Goal: Information Seeking & Learning: Check status

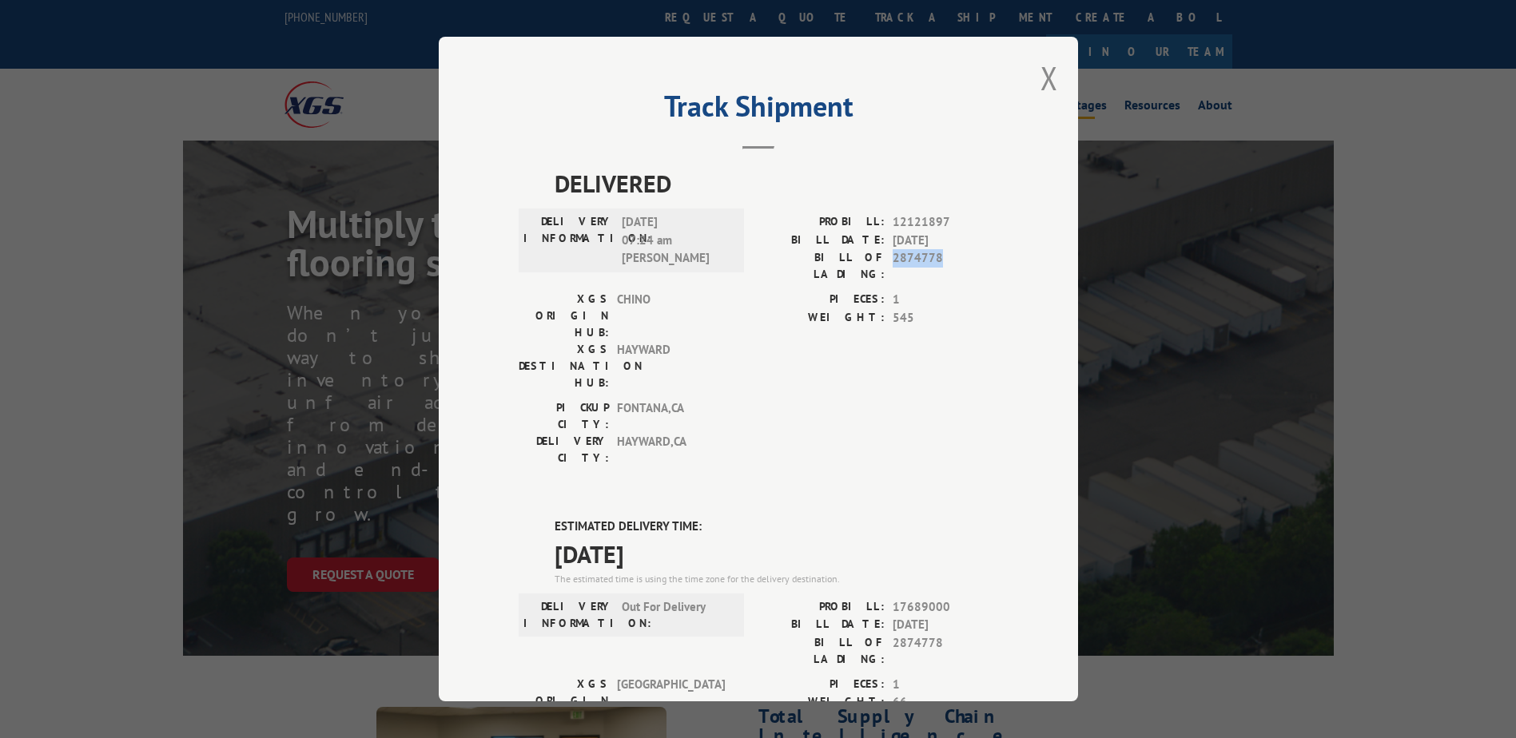
drag, startPoint x: 887, startPoint y: 259, endPoint x: 936, endPoint y: 258, distance: 48.8
click at [936, 258] on span "2874778" at bounding box center [945, 266] width 105 height 34
drag, startPoint x: 936, startPoint y: 258, endPoint x: 925, endPoint y: 258, distance: 10.4
copy span "2874778"
click at [1043, 78] on button "Close modal" at bounding box center [1050, 78] width 18 height 42
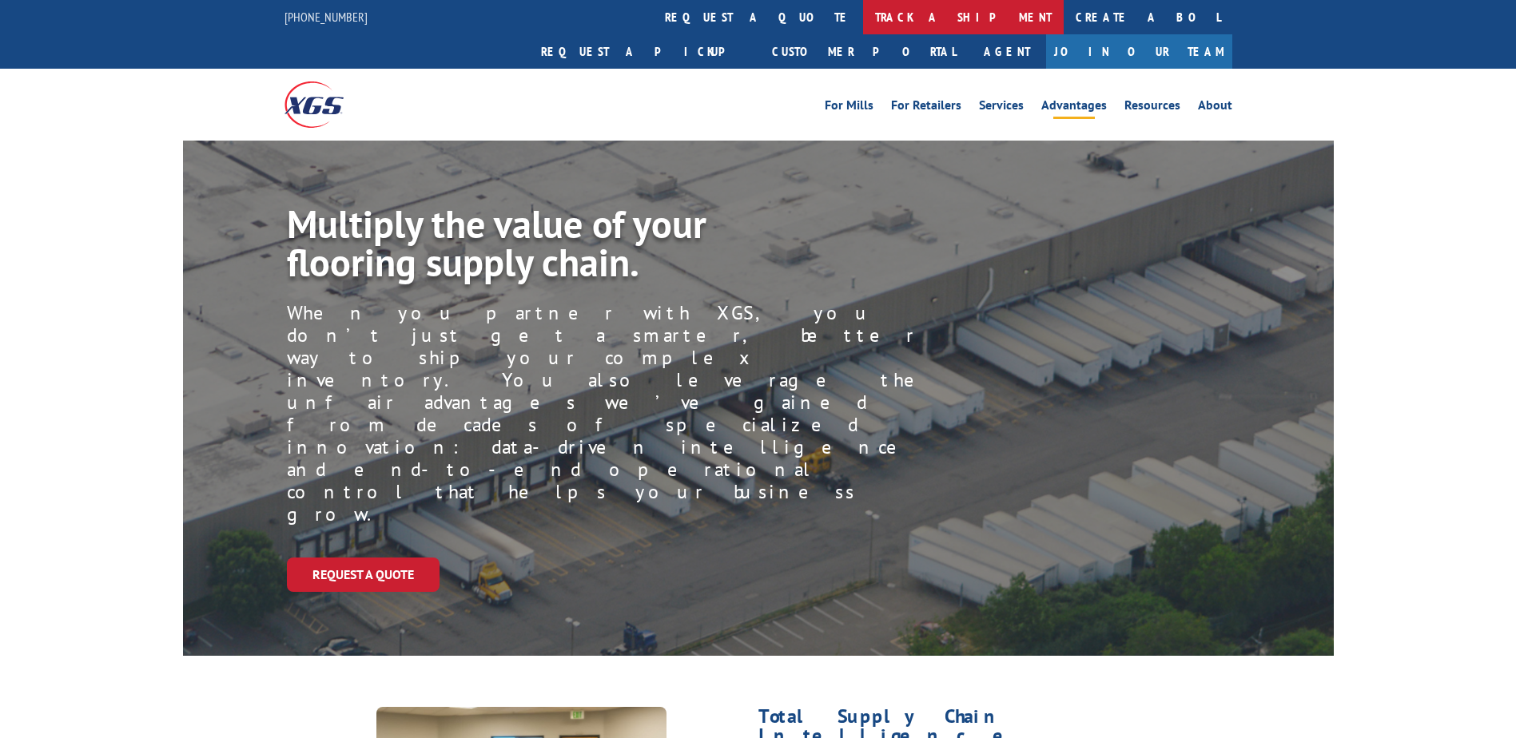
click at [863, 19] on link "track a shipment" at bounding box center [963, 17] width 201 height 34
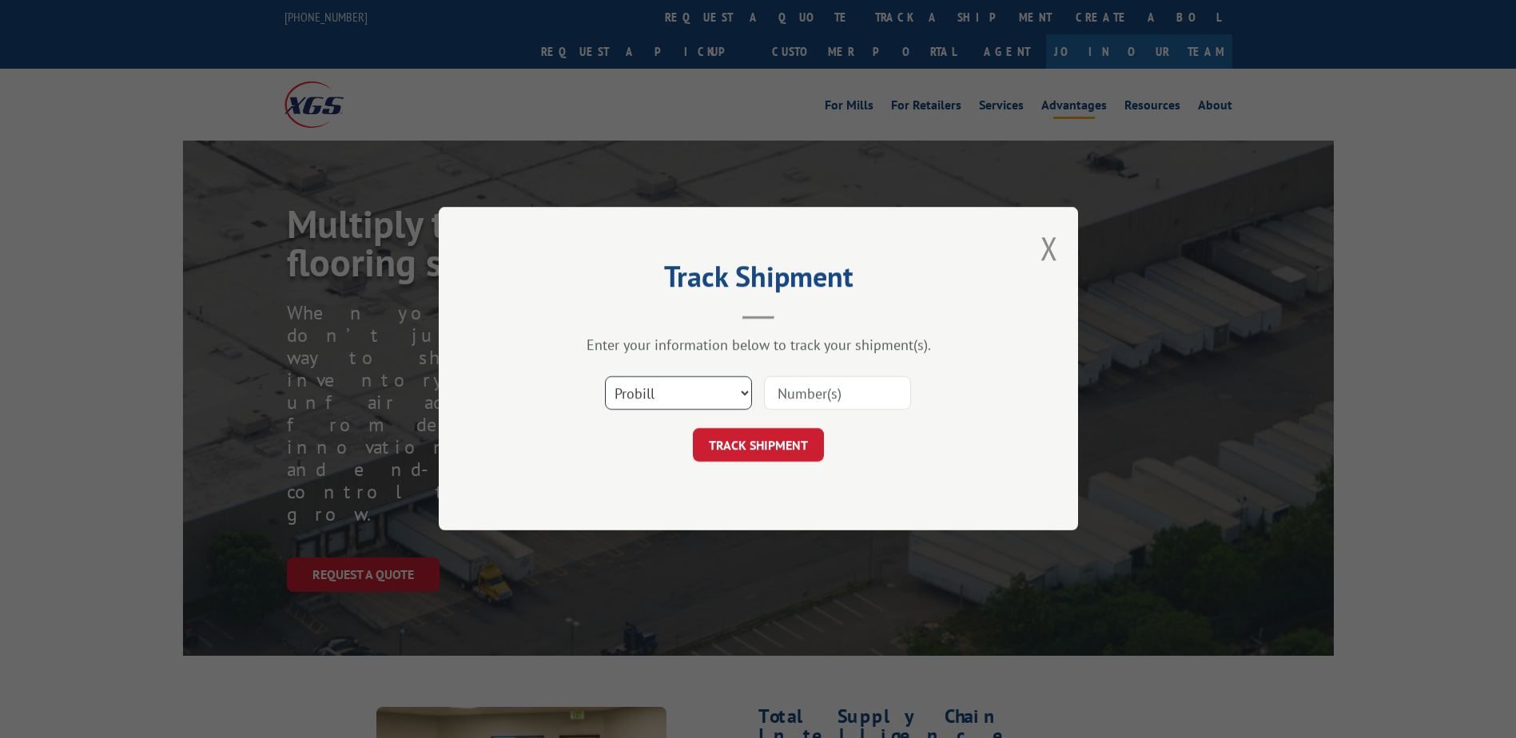
click at [726, 392] on select "Select category... Probill BOL PO" at bounding box center [678, 394] width 147 height 34
select select "bol"
click at [605, 377] on select "Select category... Probill BOL PO" at bounding box center [678, 394] width 147 height 34
click at [812, 401] on input at bounding box center [837, 394] width 147 height 34
paste input "2874778"
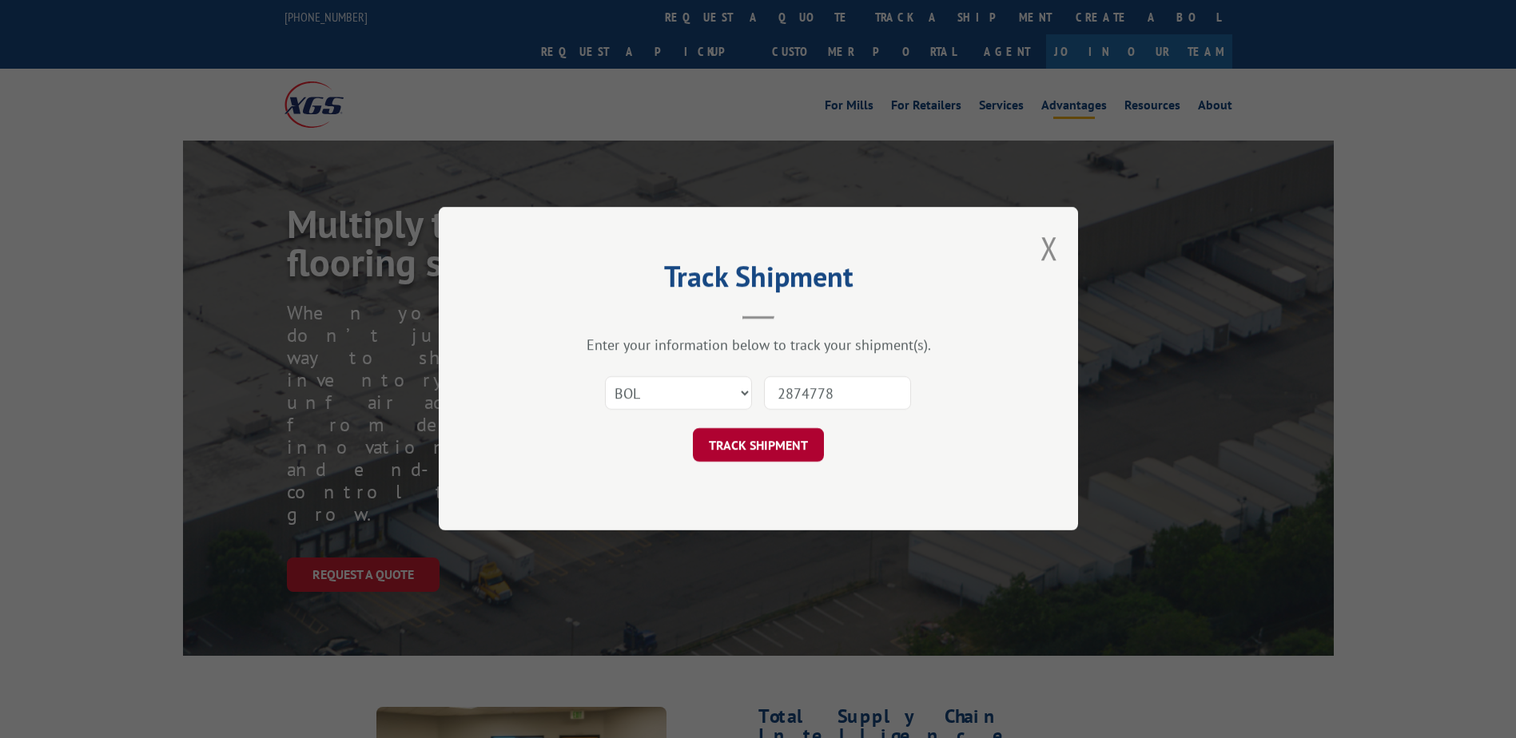
type input "2874778"
click at [781, 446] on button "TRACK SHIPMENT" at bounding box center [758, 446] width 131 height 34
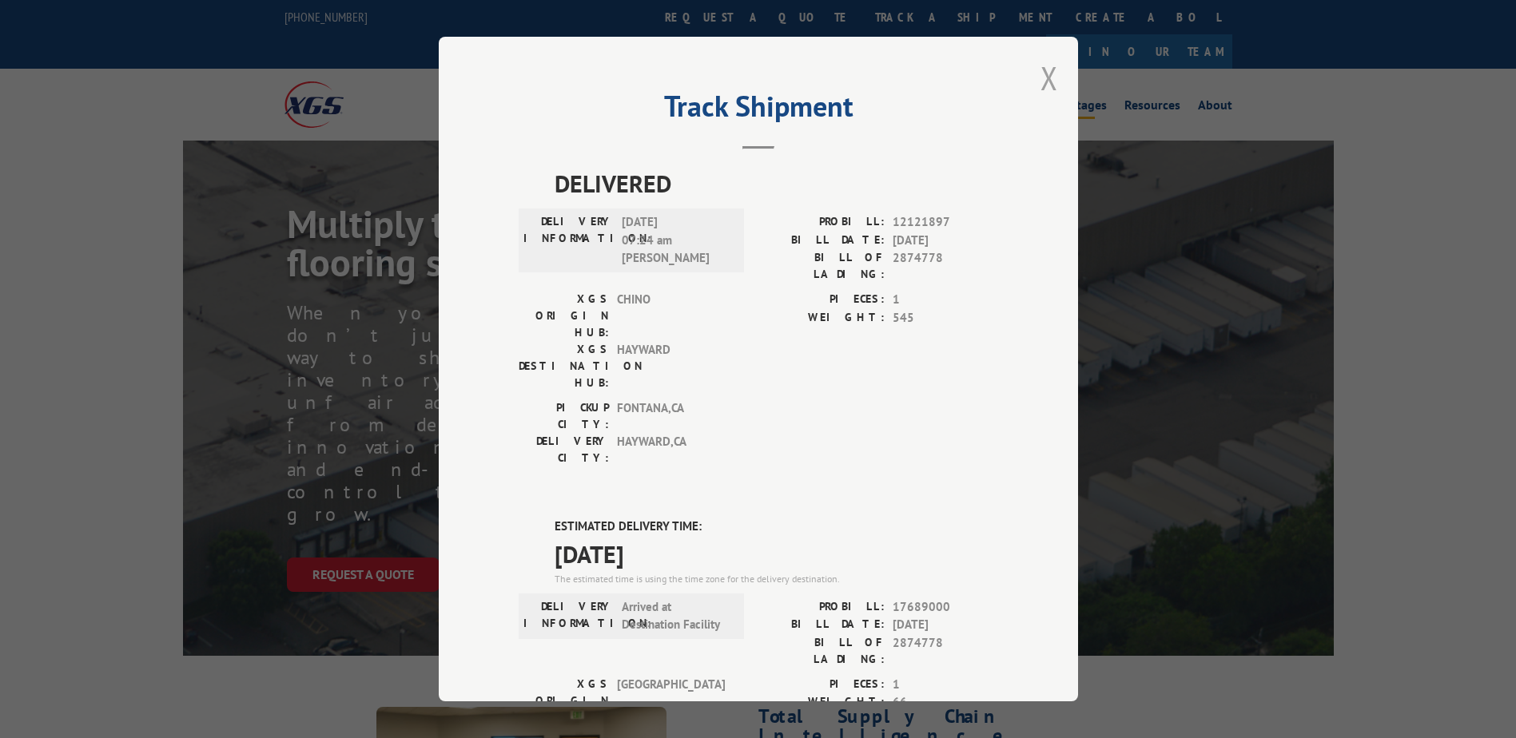
click at [1041, 74] on button "Close modal" at bounding box center [1050, 78] width 18 height 42
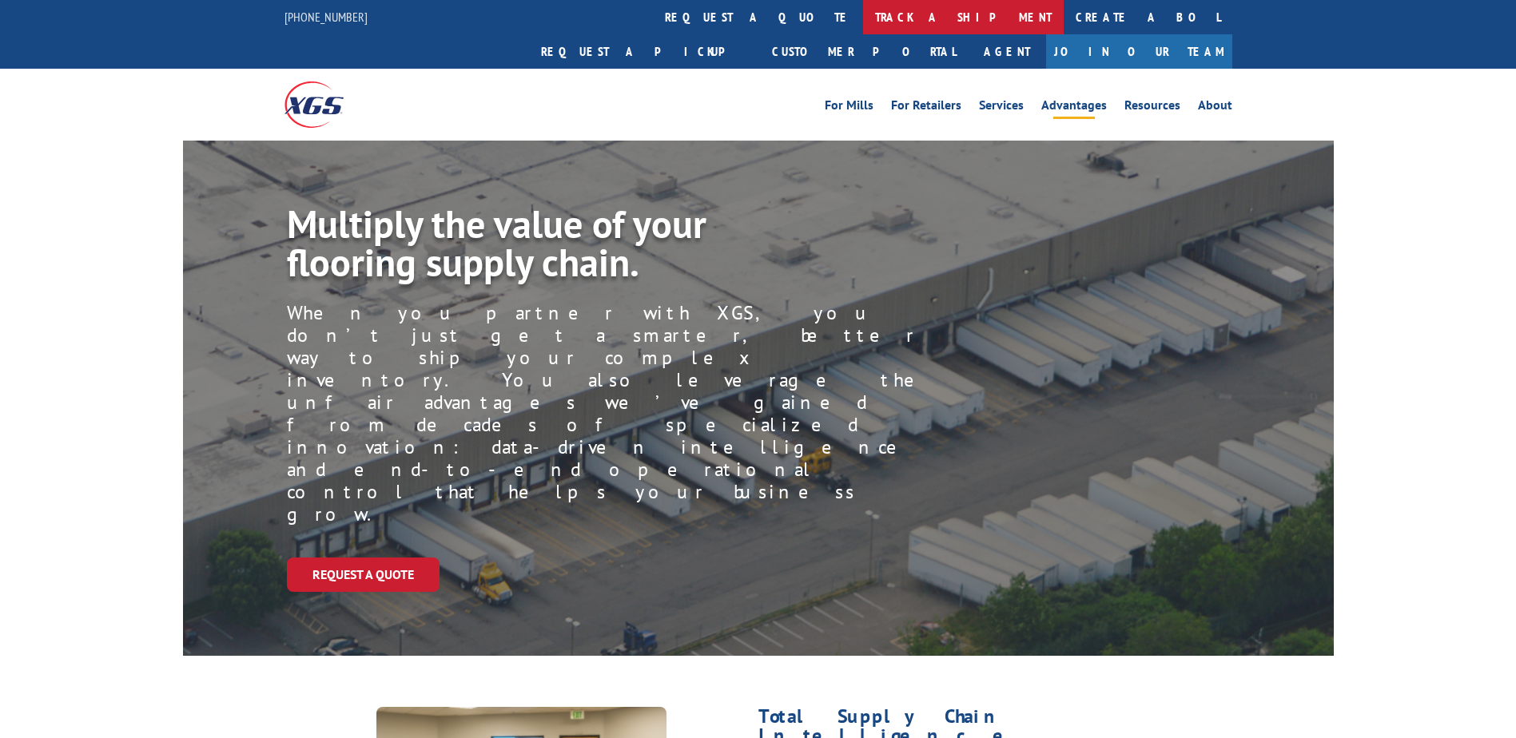
click at [863, 18] on link "track a shipment" at bounding box center [963, 17] width 201 height 34
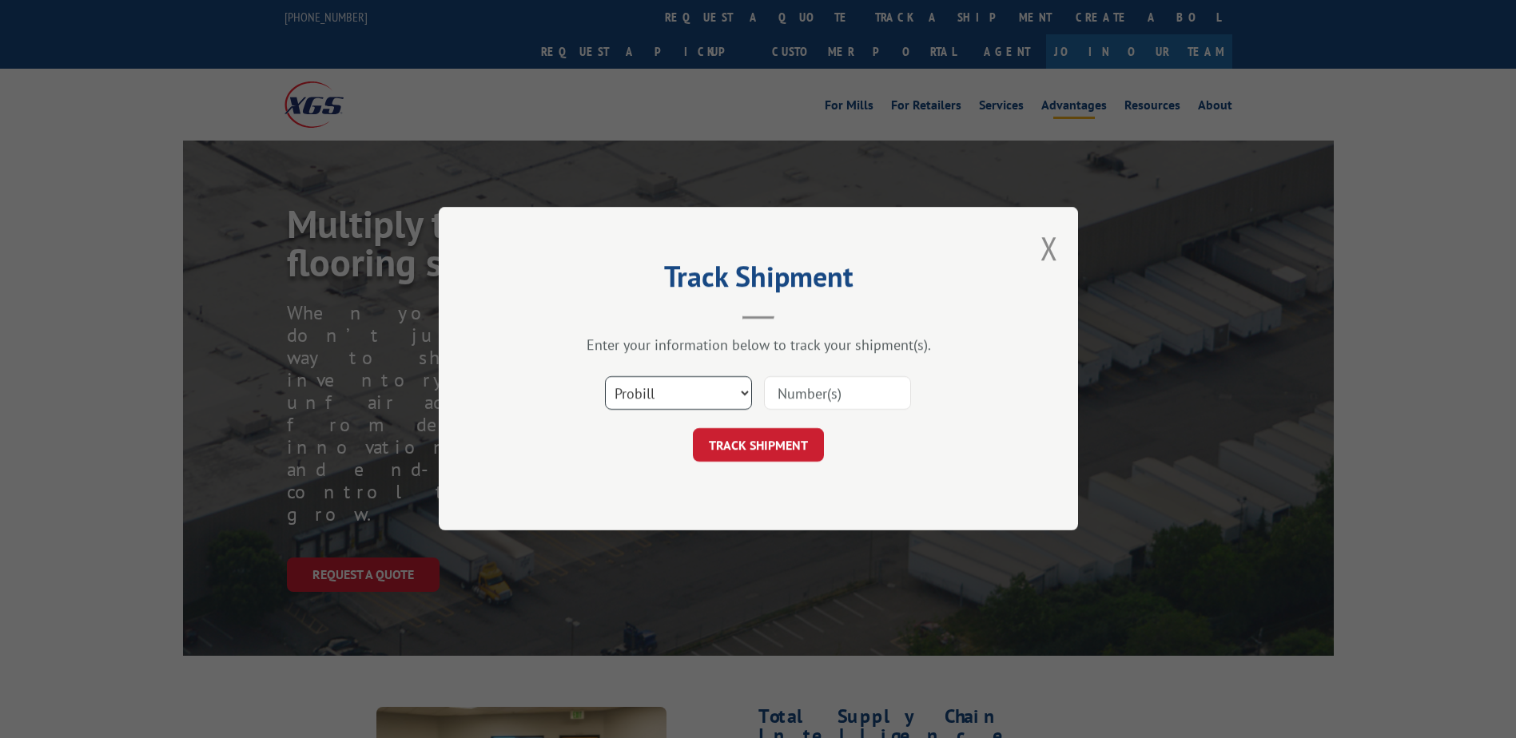
click at [702, 396] on select "Select category... Probill BOL PO" at bounding box center [678, 394] width 147 height 34
select select "bol"
click at [605, 377] on select "Select category... Probill BOL PO" at bounding box center [678, 394] width 147 height 34
click at [802, 394] on input at bounding box center [837, 394] width 147 height 34
paste input "2874778"
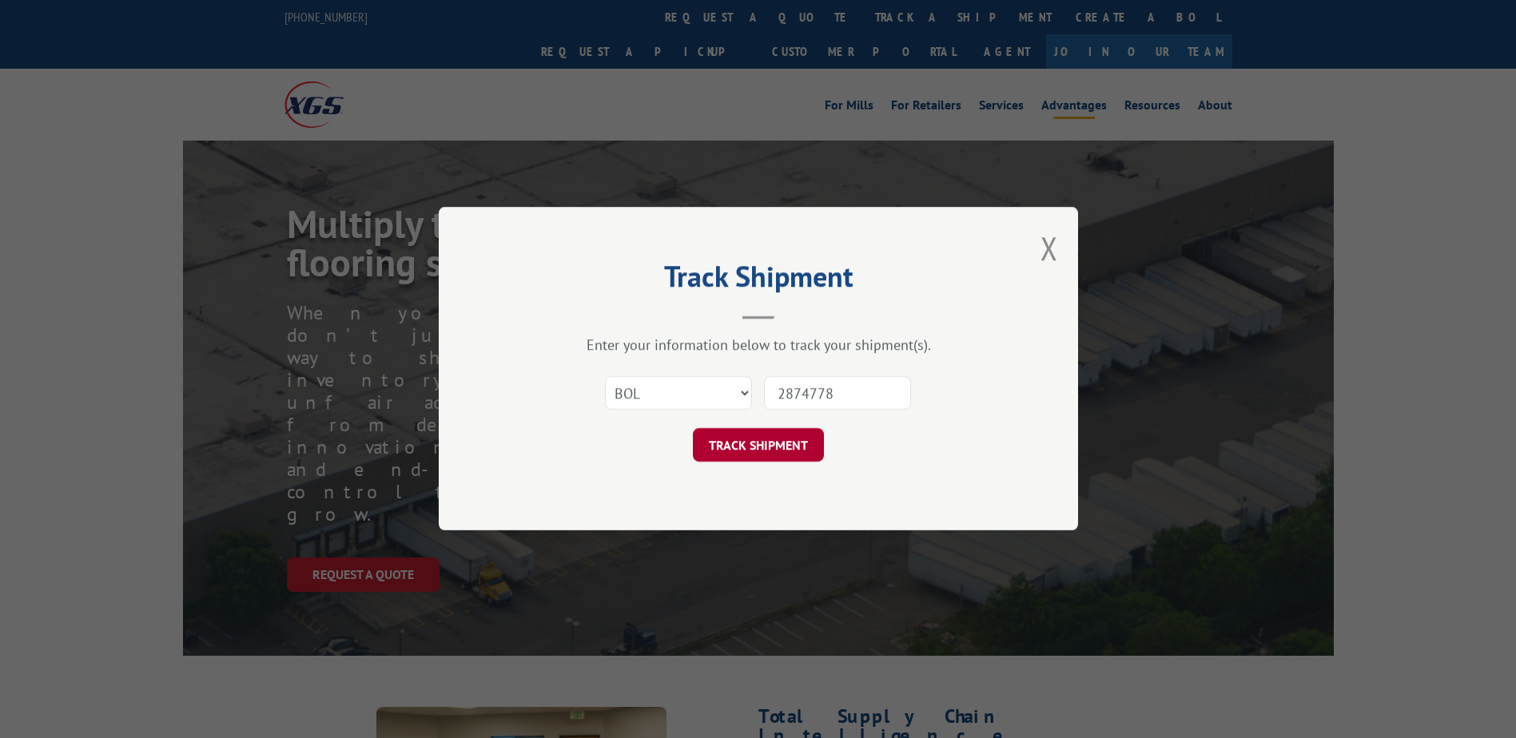
type input "2874778"
click at [752, 440] on button "TRACK SHIPMENT" at bounding box center [758, 446] width 131 height 34
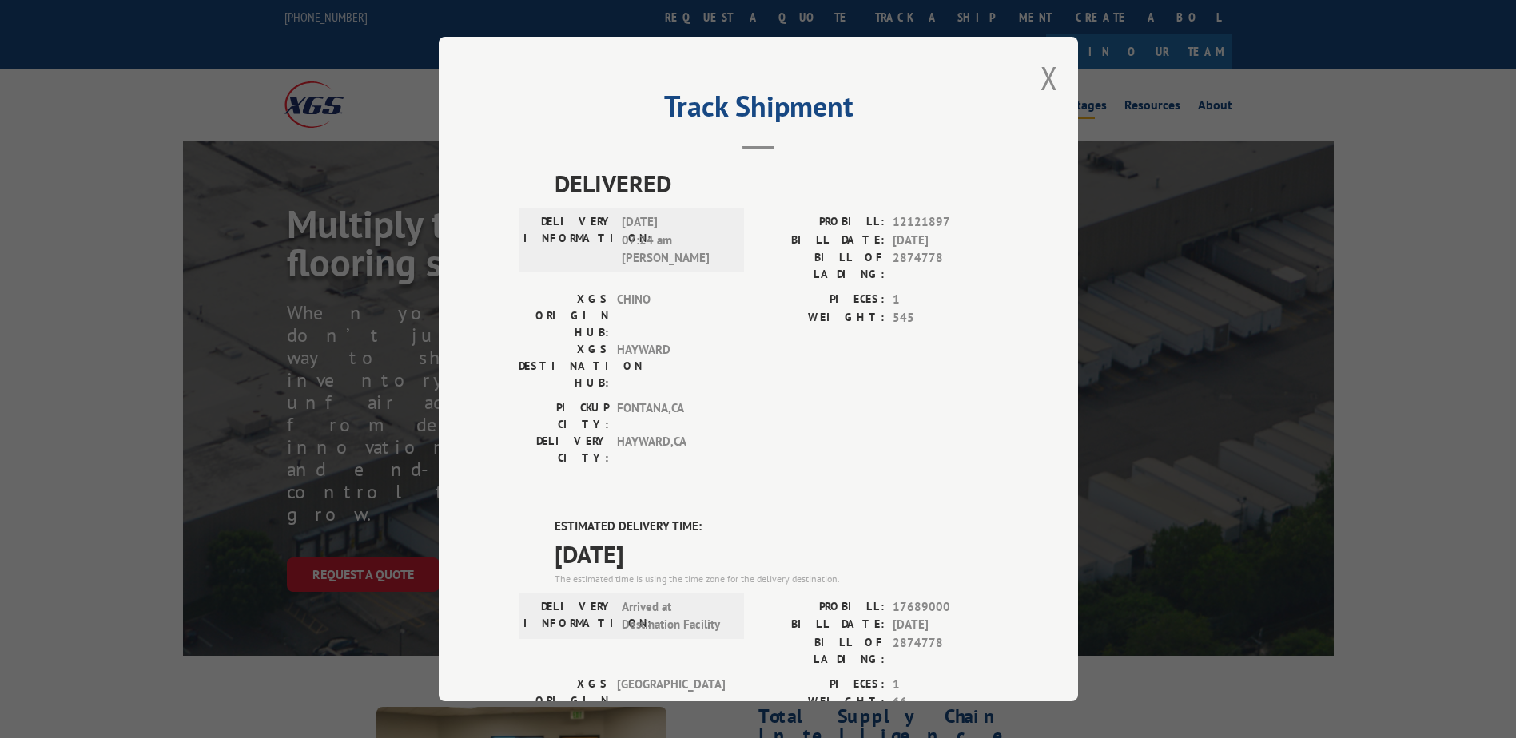
drag, startPoint x: 1042, startPoint y: 79, endPoint x: 1030, endPoint y: 83, distance: 12.6
click at [1041, 79] on button "Close modal" at bounding box center [1050, 78] width 18 height 42
